Goal: Transaction & Acquisition: Subscribe to service/newsletter

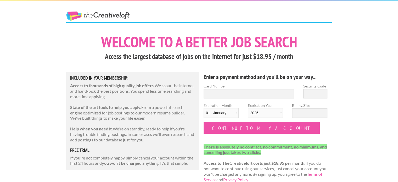
click at [92, 15] on link "The Creative Loft" at bounding box center [97, 16] width 63 height 9
